Goal: Check status: Check status

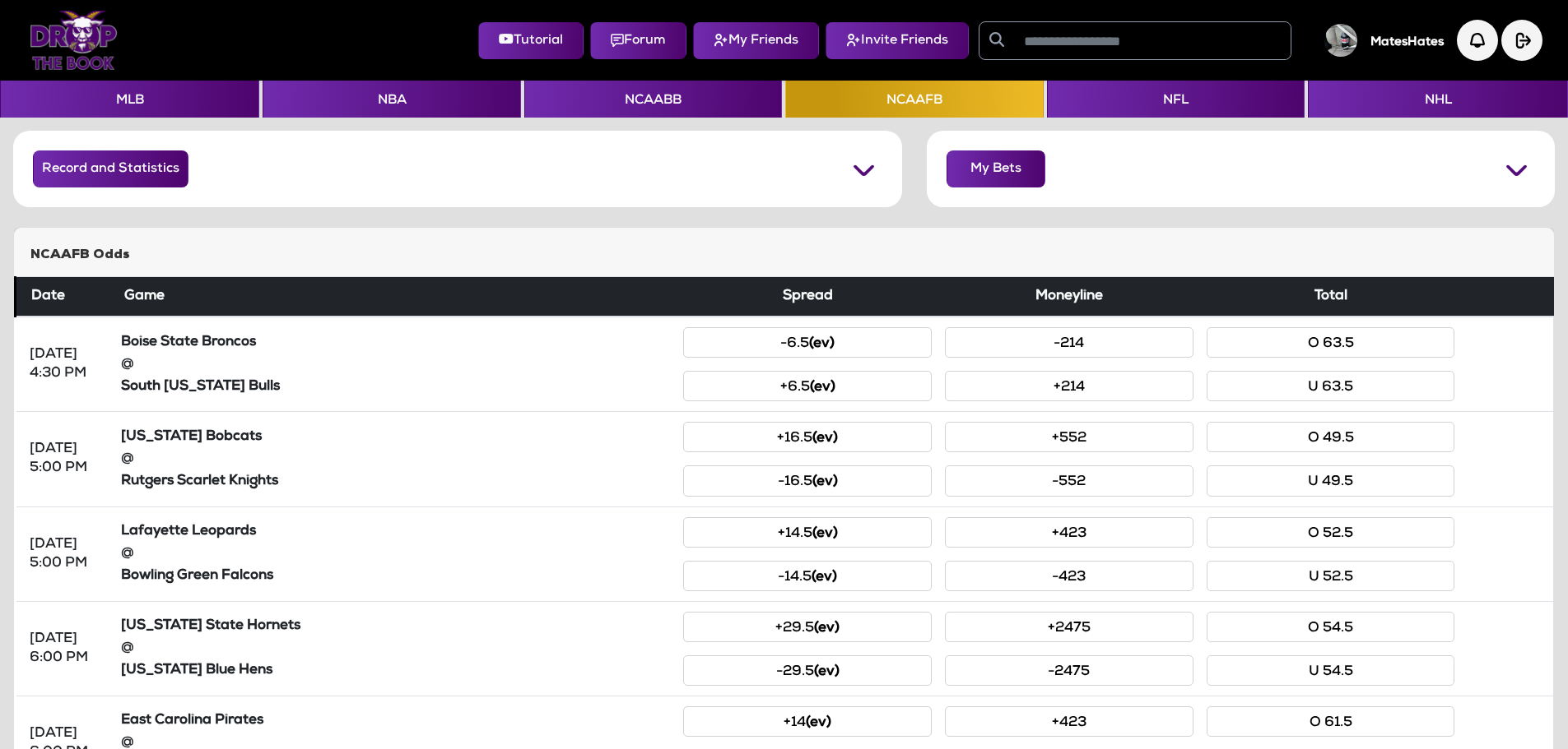
click at [97, 47] on img at bounding box center [73, 40] width 88 height 60
click at [77, 46] on img at bounding box center [73, 40] width 88 height 60
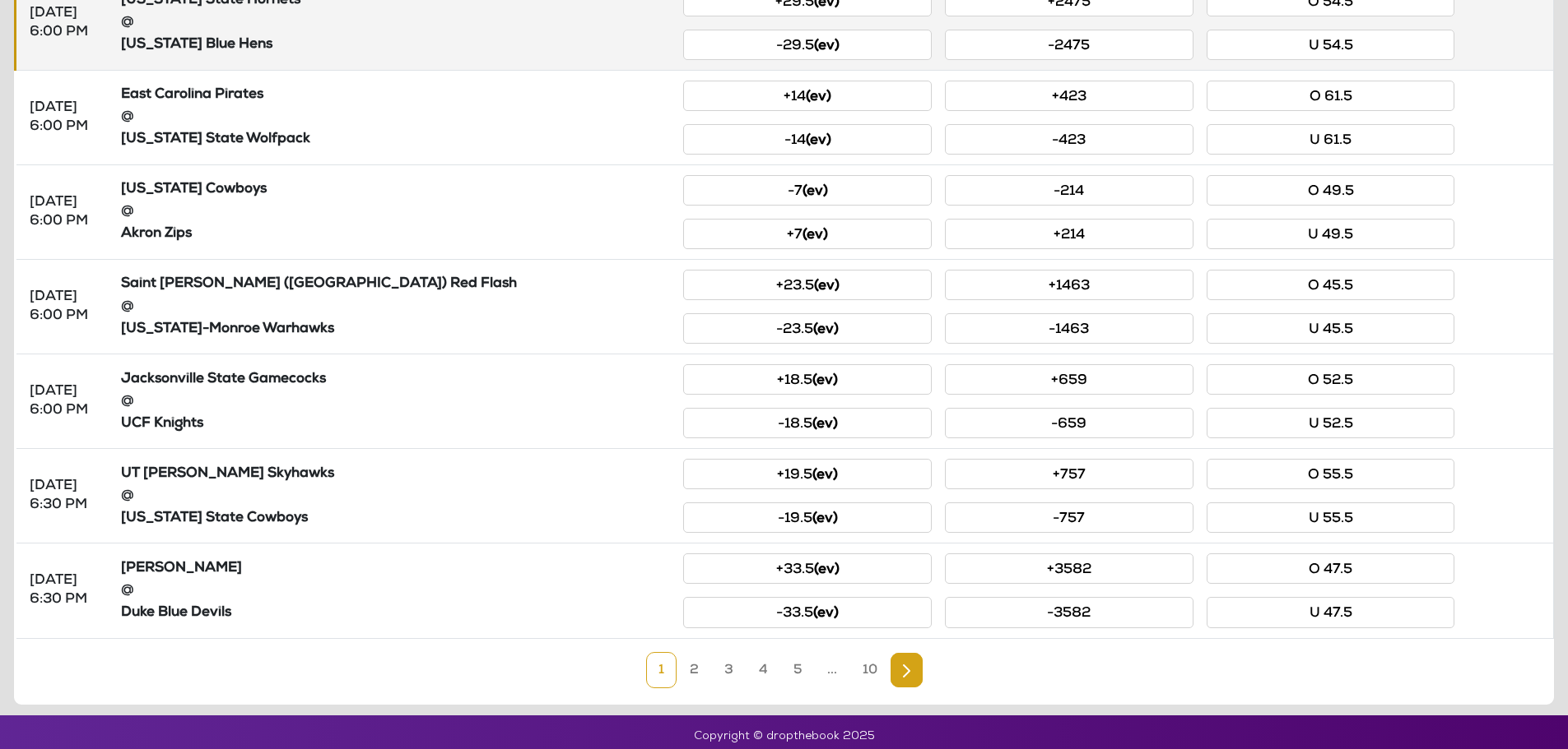
scroll to position [634, 0]
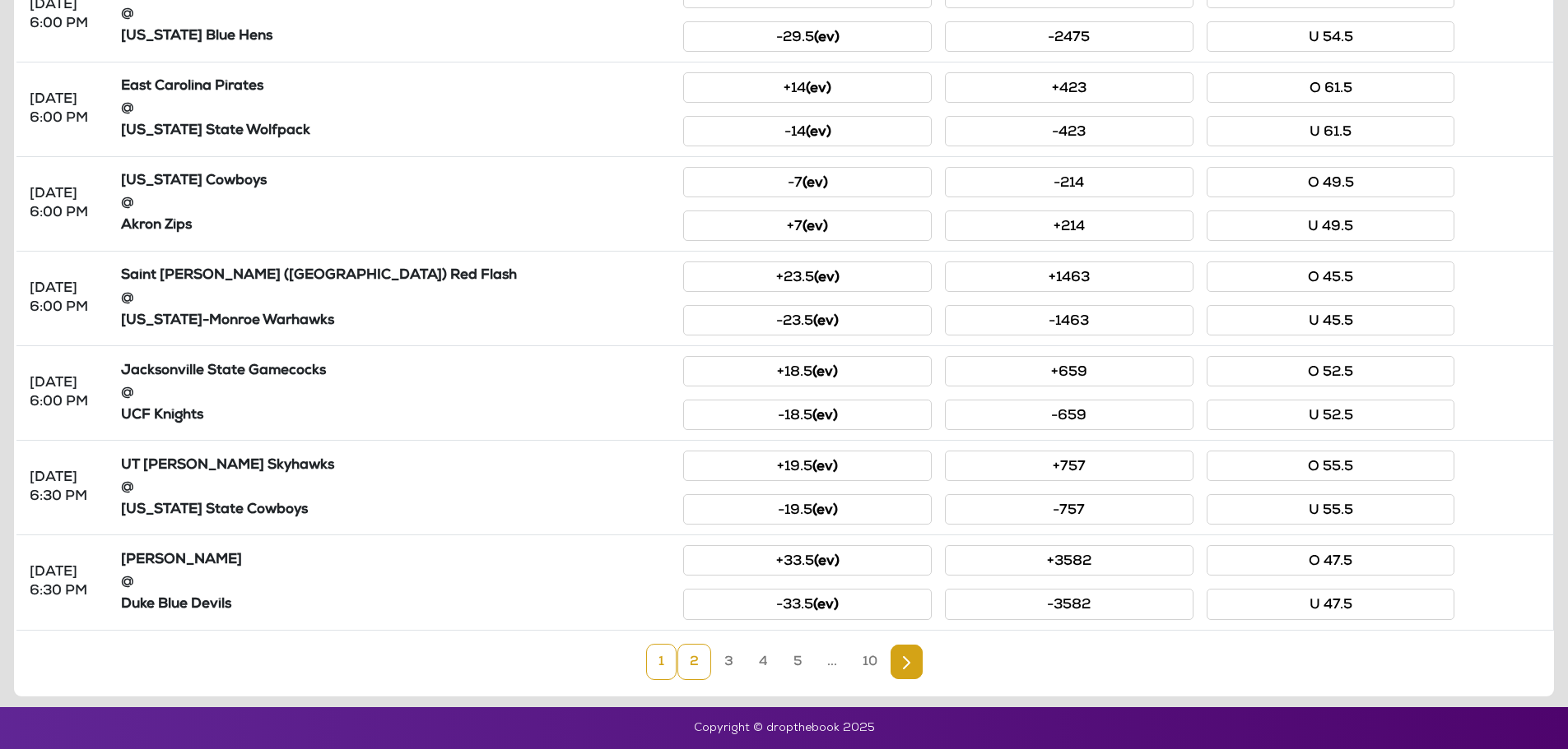
click at [692, 666] on link "2" at bounding box center [694, 662] width 34 height 36
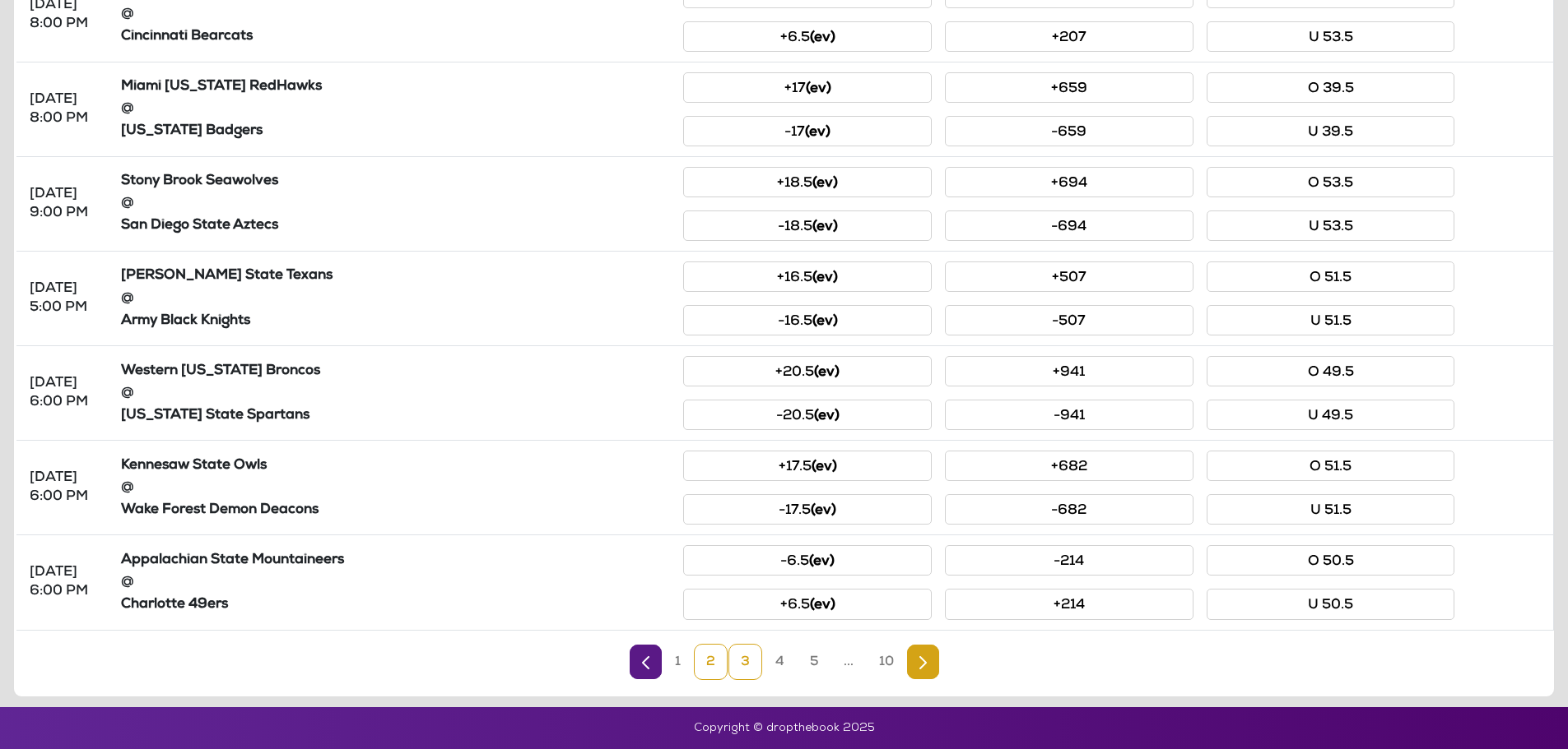
click at [733, 672] on link "3" at bounding box center [745, 662] width 34 height 36
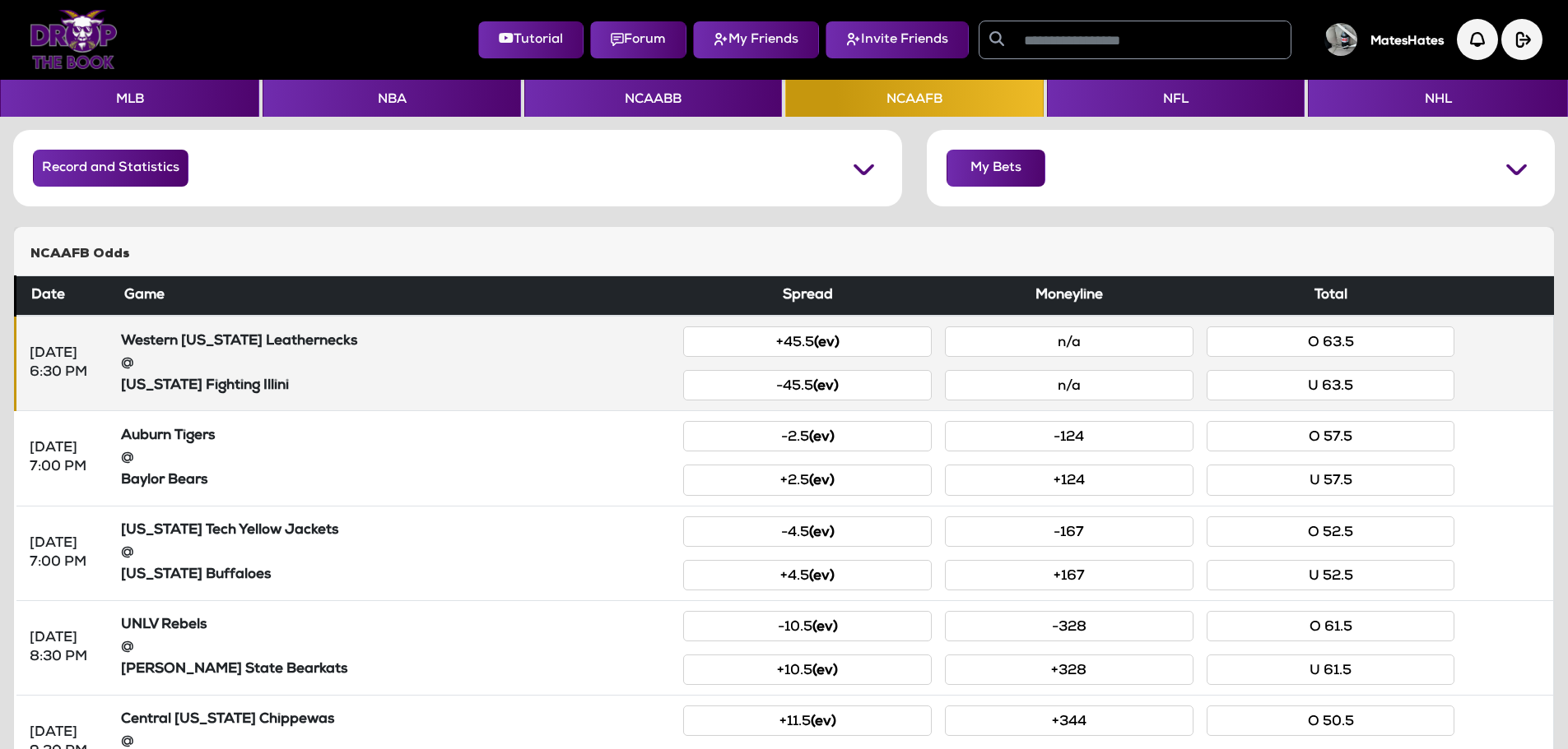
scroll to position [0, 0]
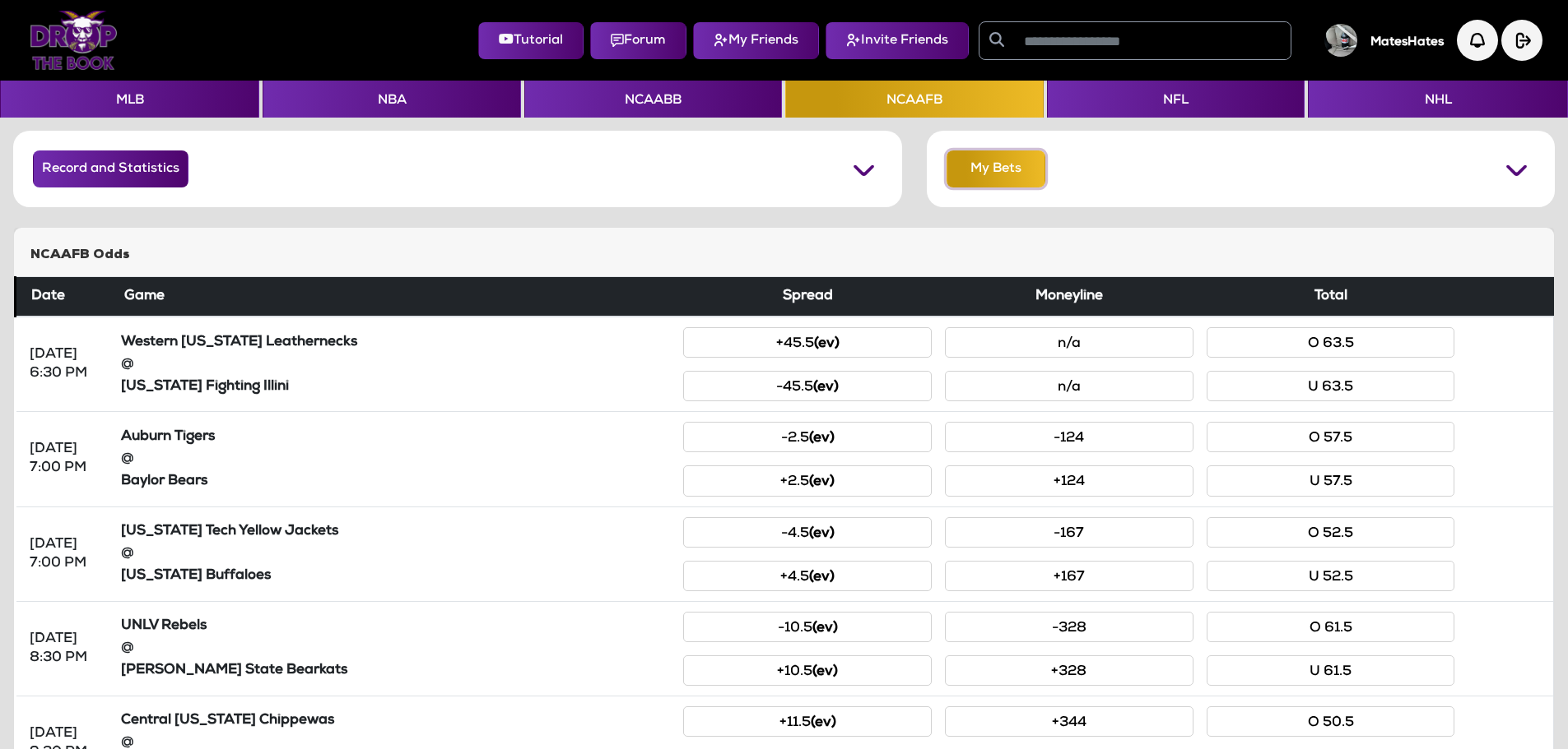
click at [1000, 167] on button "My Bets" at bounding box center [996, 169] width 99 height 37
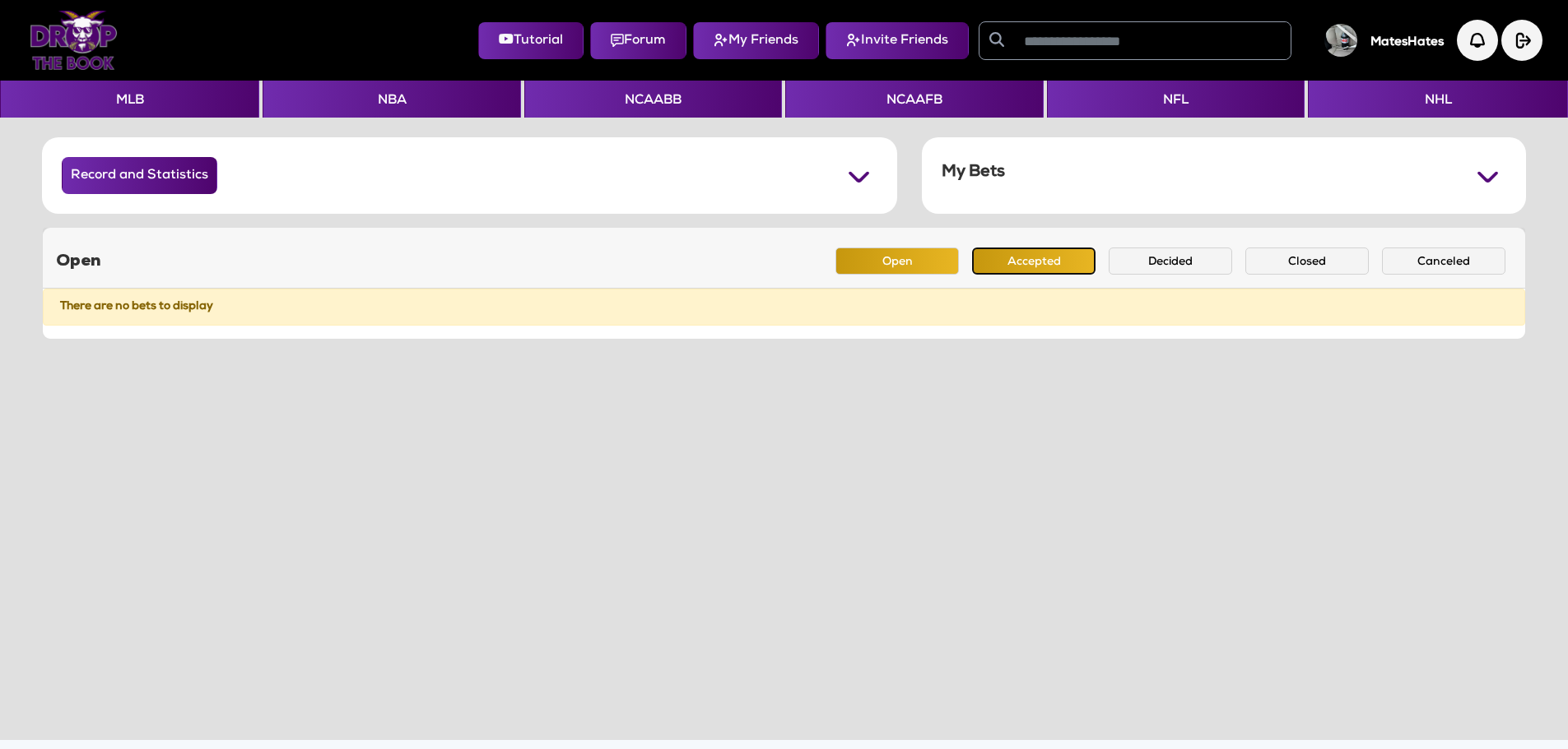
click at [1042, 251] on button "Accepted" at bounding box center [1033, 261] width 124 height 28
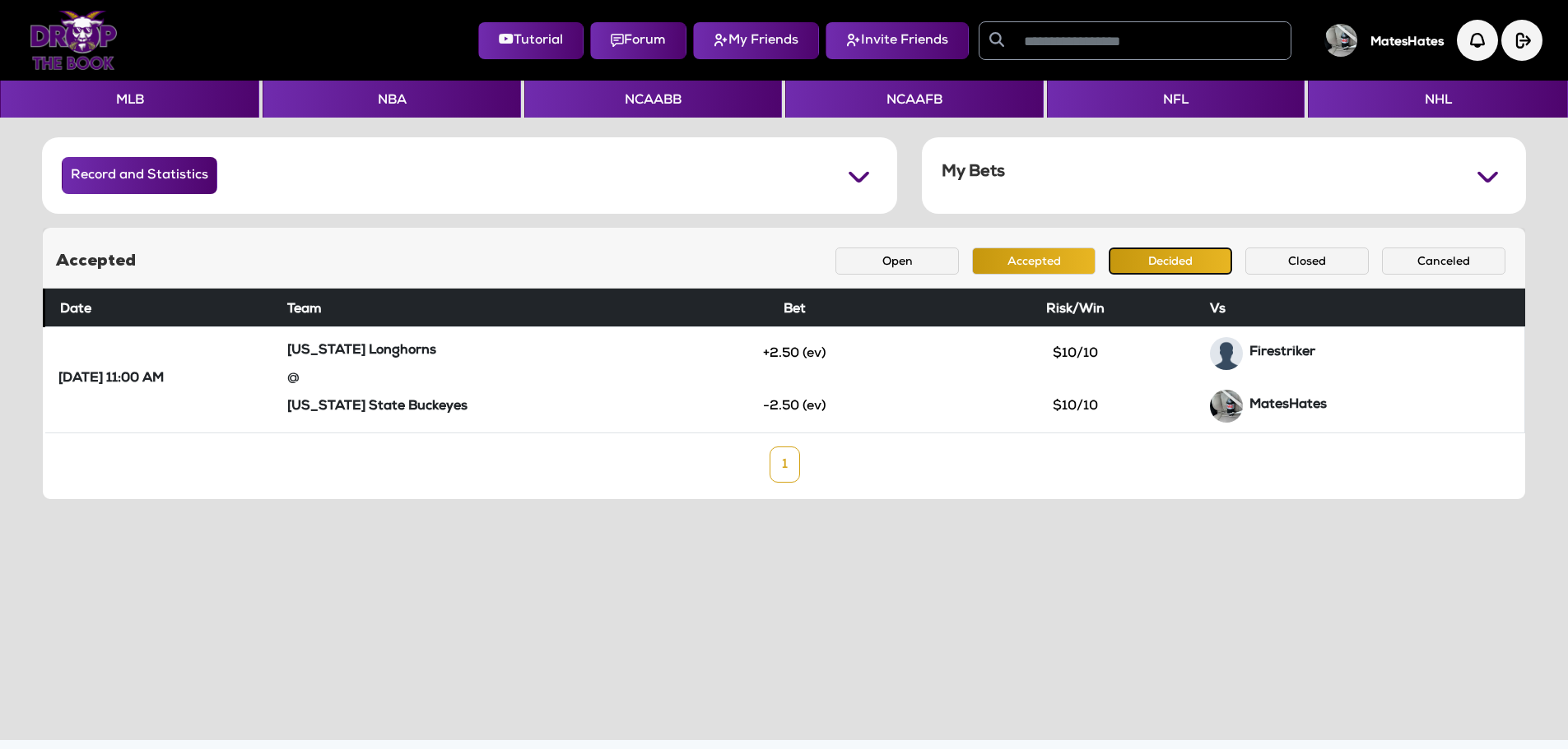
click at [1171, 257] on button "Decided" at bounding box center [1170, 261] width 124 height 28
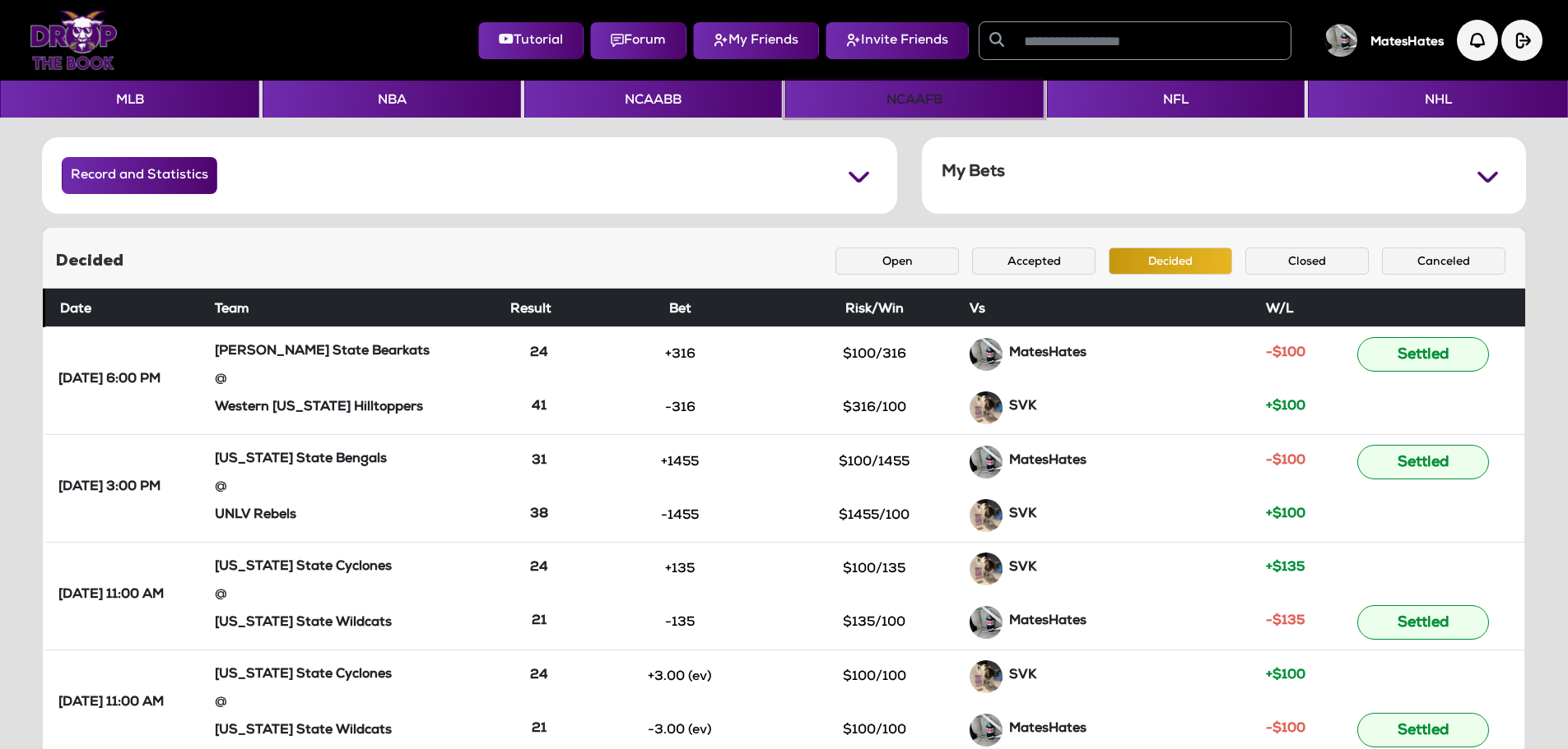
click at [870, 103] on button "NCAAFB" at bounding box center [914, 100] width 258 height 37
